Goal: Transaction & Acquisition: Book appointment/travel/reservation

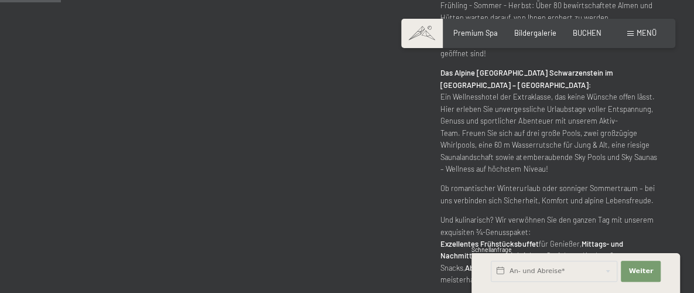
scroll to position [586, 0]
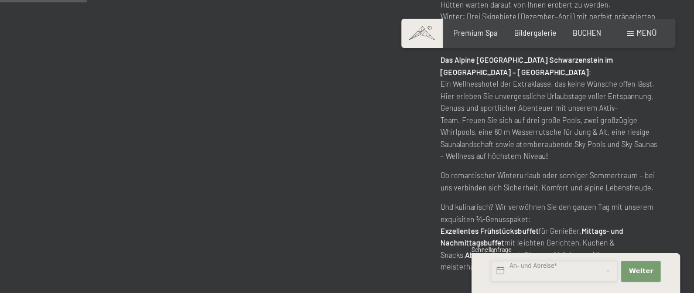
click at [512, 267] on input "text" at bounding box center [554, 271] width 127 height 21
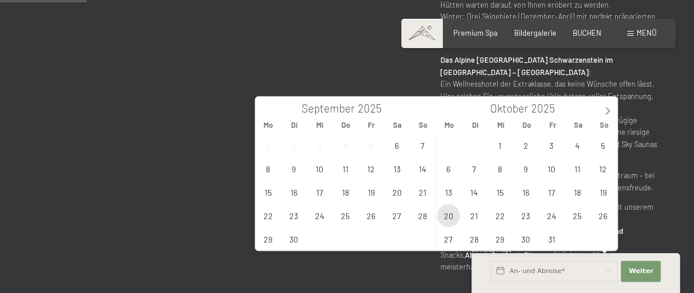
click at [445, 216] on span "20" at bounding box center [448, 215] width 23 height 23
type input "Mo. 20.10.2025"
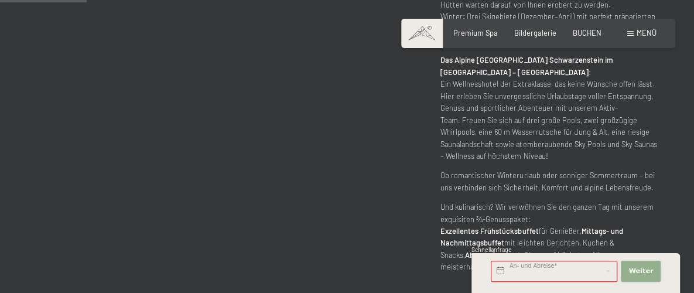
click at [638, 273] on span "Weiter" at bounding box center [641, 271] width 25 height 9
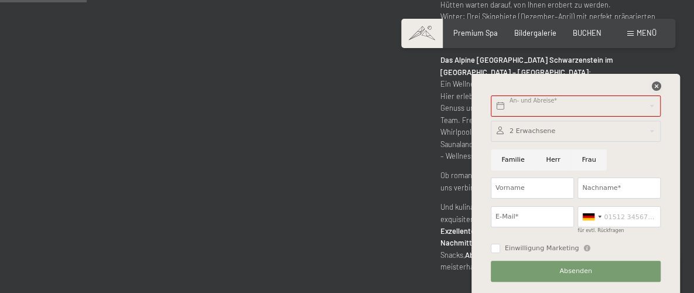
click at [659, 87] on icon at bounding box center [656, 85] width 9 height 9
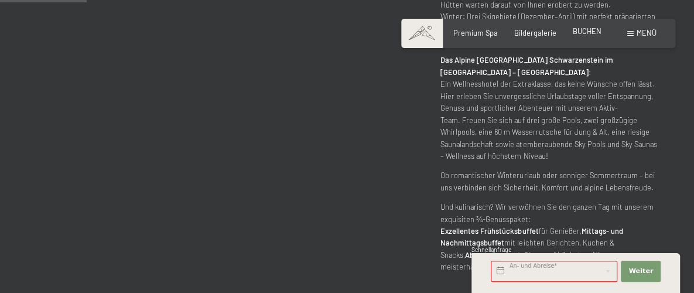
click at [579, 30] on span "BUCHEN" at bounding box center [587, 30] width 29 height 9
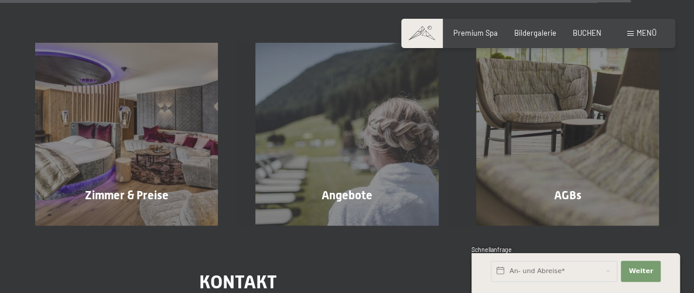
scroll to position [3816, 0]
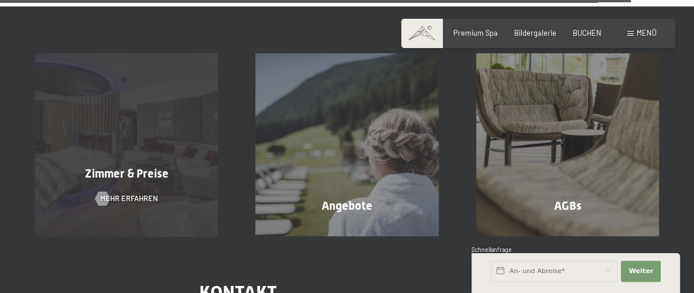
click at [134, 166] on span "Zimmer & Preise" at bounding box center [127, 173] width 84 height 14
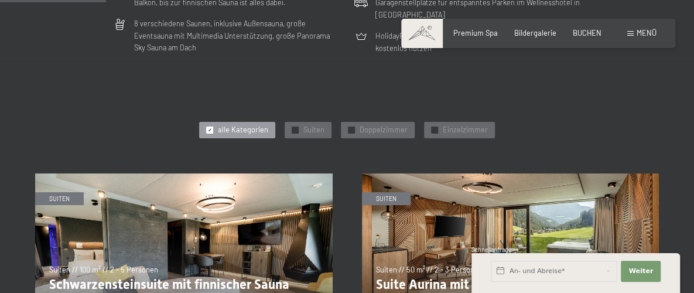
scroll to position [469, 0]
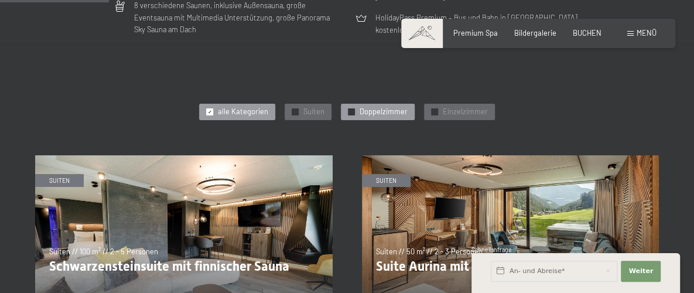
click at [381, 108] on span "Doppelzimmer" at bounding box center [384, 112] width 48 height 11
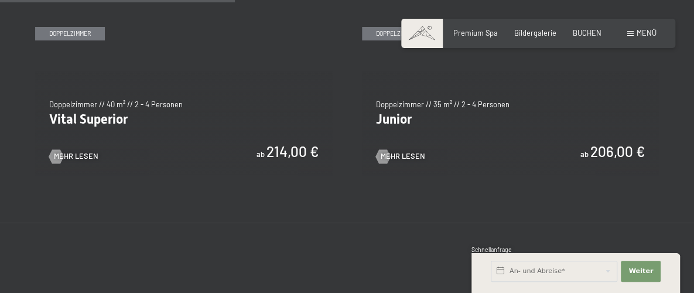
scroll to position [820, 0]
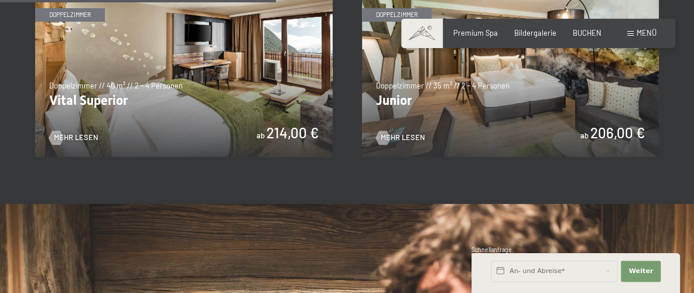
click at [237, 124] on img at bounding box center [184, 72] width 298 height 167
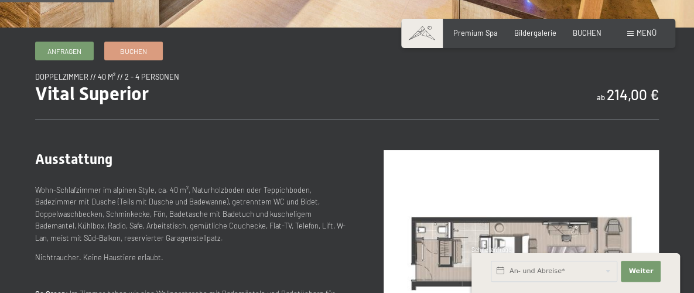
scroll to position [234, 0]
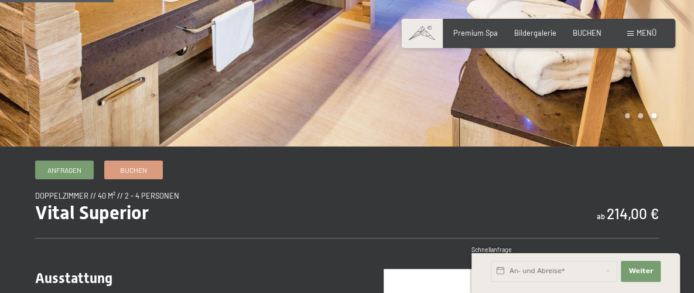
click at [590, 28] on div "Buchen Anfragen Premium Spa Bildergalerie BUCHEN Menü DE IT EN Gutschein Bilder…" at bounding box center [538, 33] width 237 height 11
click at [591, 32] on span "BUCHEN" at bounding box center [587, 30] width 29 height 9
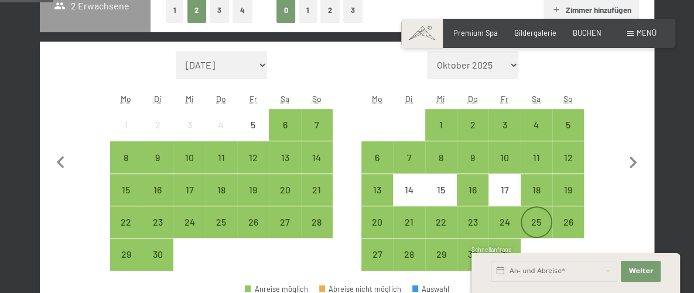
scroll to position [352, 0]
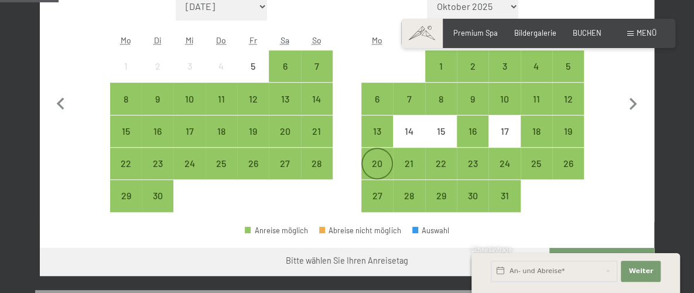
click at [376, 165] on div "20" at bounding box center [377, 173] width 29 height 29
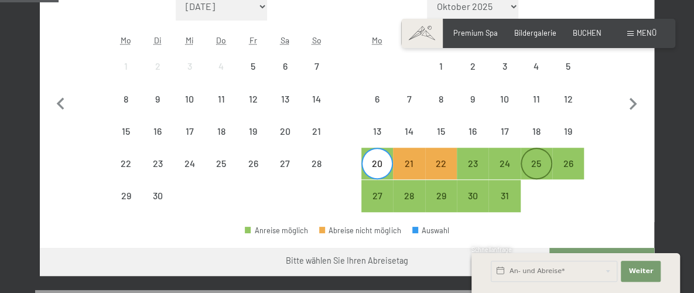
click at [536, 162] on div "25" at bounding box center [536, 173] width 29 height 29
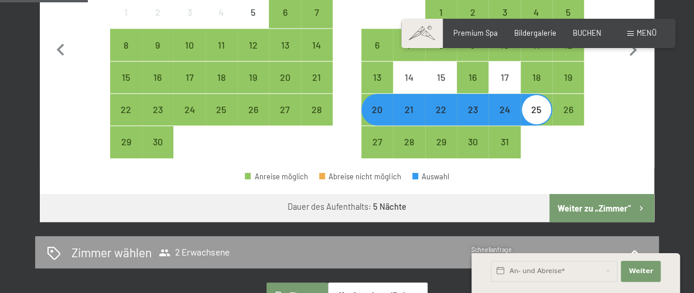
scroll to position [469, 0]
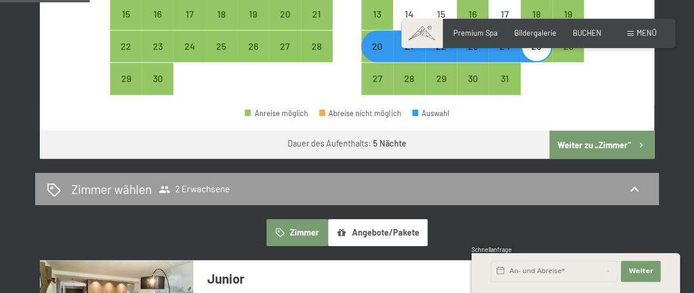
click at [592, 143] on button "Weiter zu „Zimmer“" at bounding box center [602, 145] width 105 height 28
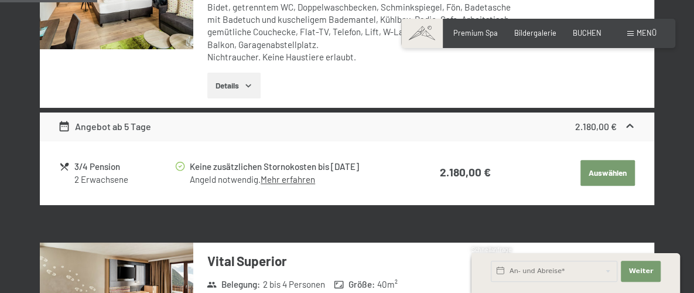
scroll to position [458, 0]
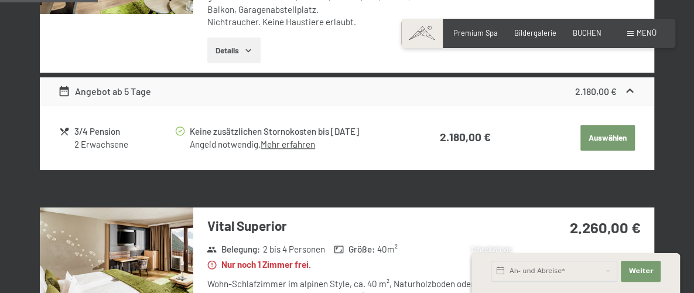
click at [600, 133] on button "Auswählen" at bounding box center [608, 138] width 54 height 26
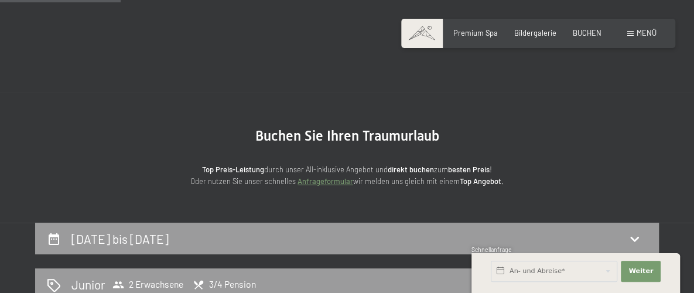
scroll to position [0, 0]
